Goal: Use online tool/utility

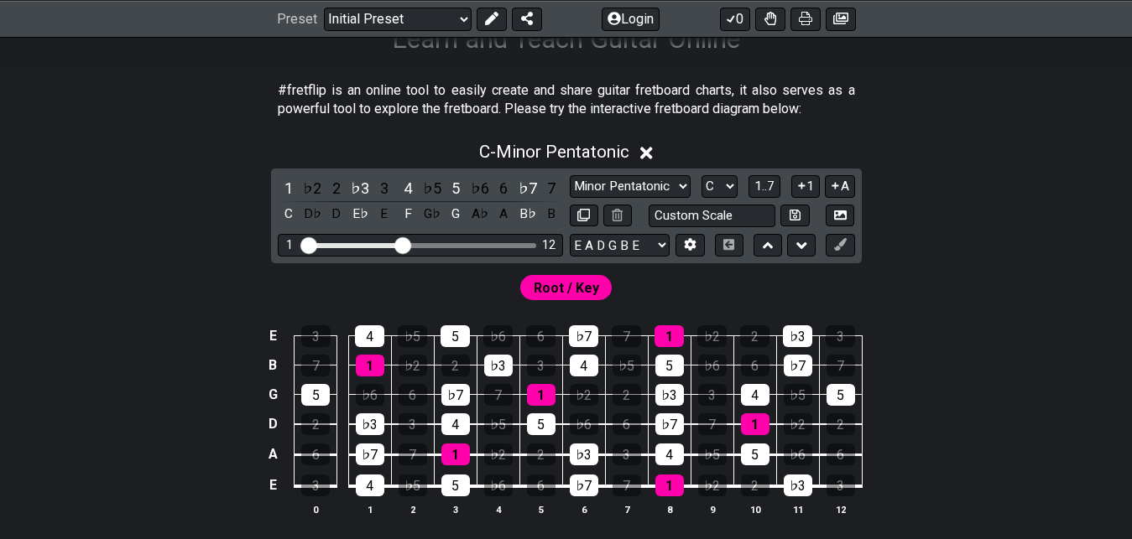
scroll to position [336, 0]
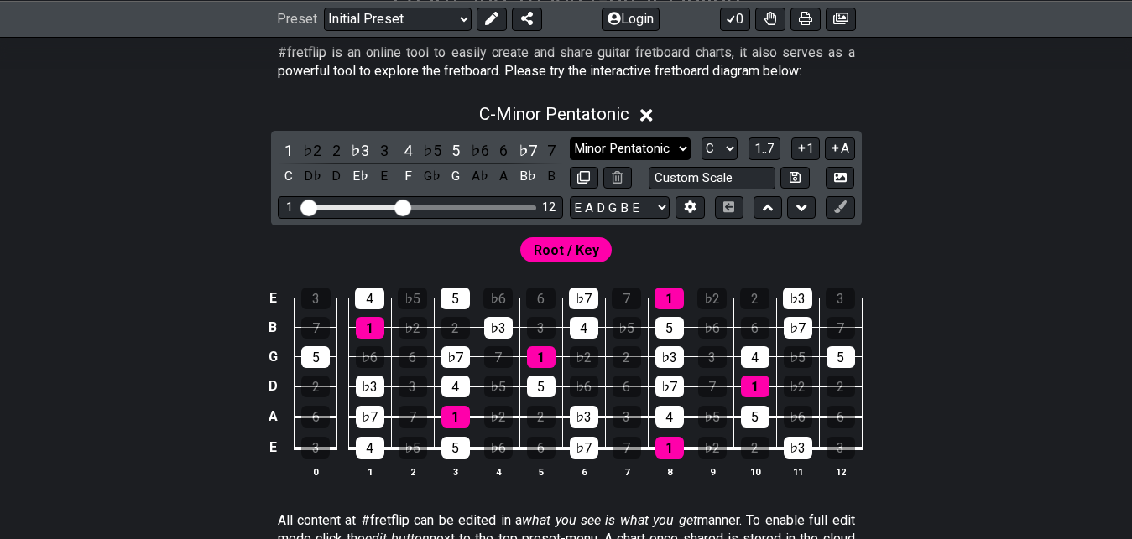
click at [681, 152] on select "Minor Pentatonic Click to edit Minor Pentatonic Major Pentatonic Minor Blues Ma…" at bounding box center [630, 149] width 121 height 23
select select "Phrygian"
click at [570, 138] on select "Minor Pentatonic Click to edit Minor Pentatonic Major Pentatonic Minor Blues Ma…" at bounding box center [630, 149] width 121 height 23
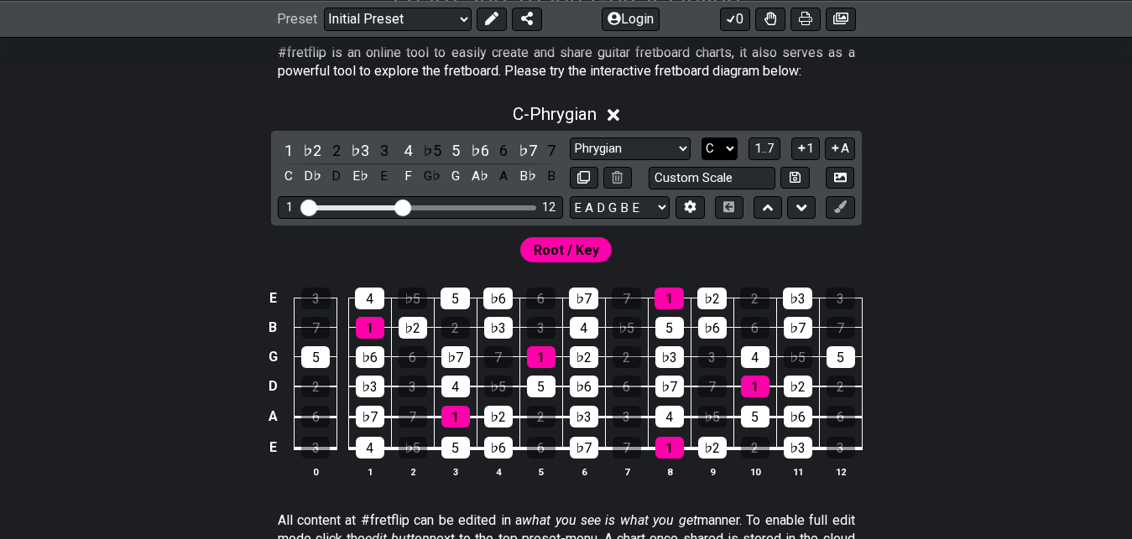
click at [734, 150] on select "A♭ A A♯ B♭ B C C♯ D♭ D D♯ E♭ E F F♯ G♭ G G♯" at bounding box center [719, 149] width 36 height 23
select select "E"
click at [701, 138] on select "A♭ A A♯ B♭ B C C♯ D♭ D D♯ E♭ E F F♯ G♭ G G♯" at bounding box center [719, 149] width 36 height 23
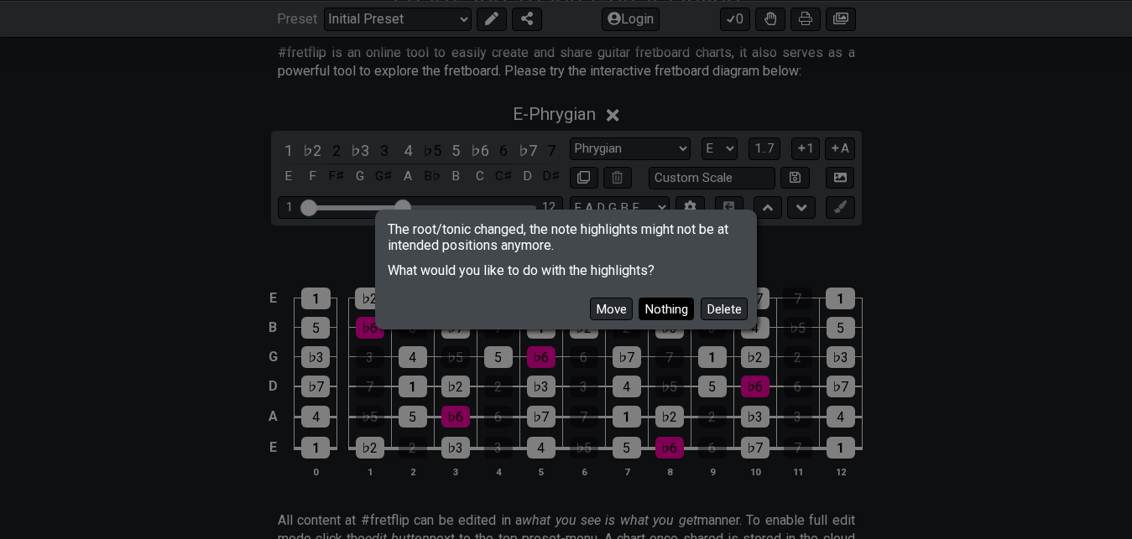
click at [652, 315] on button "Nothing" at bounding box center [665, 309] width 55 height 23
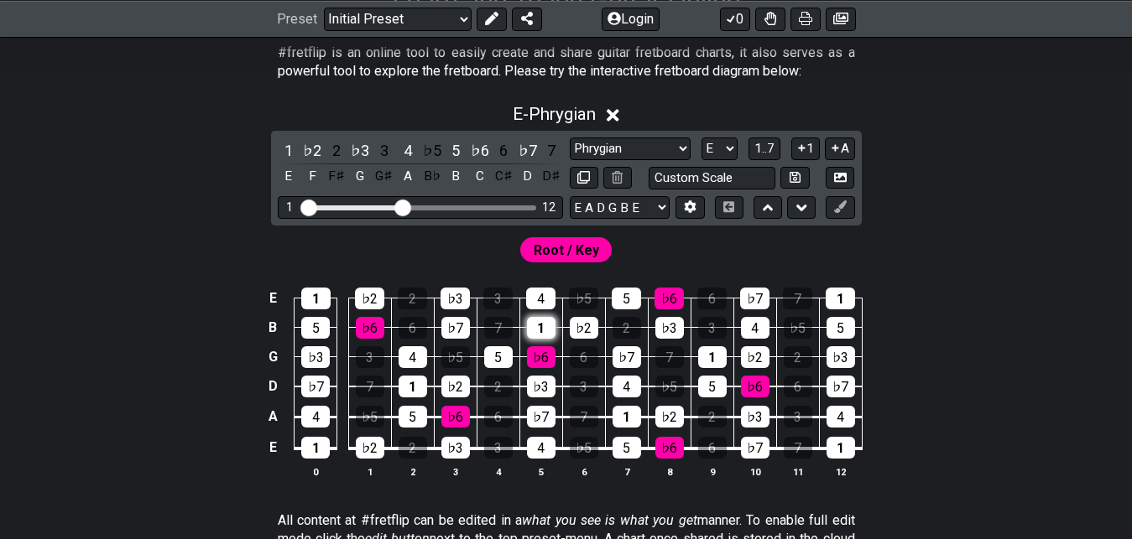
click at [542, 336] on div "1" at bounding box center [541, 328] width 29 height 22
click at [551, 324] on div "1" at bounding box center [541, 328] width 29 height 22
